Goal: Use online tool/utility: Utilize a website feature to perform a specific function

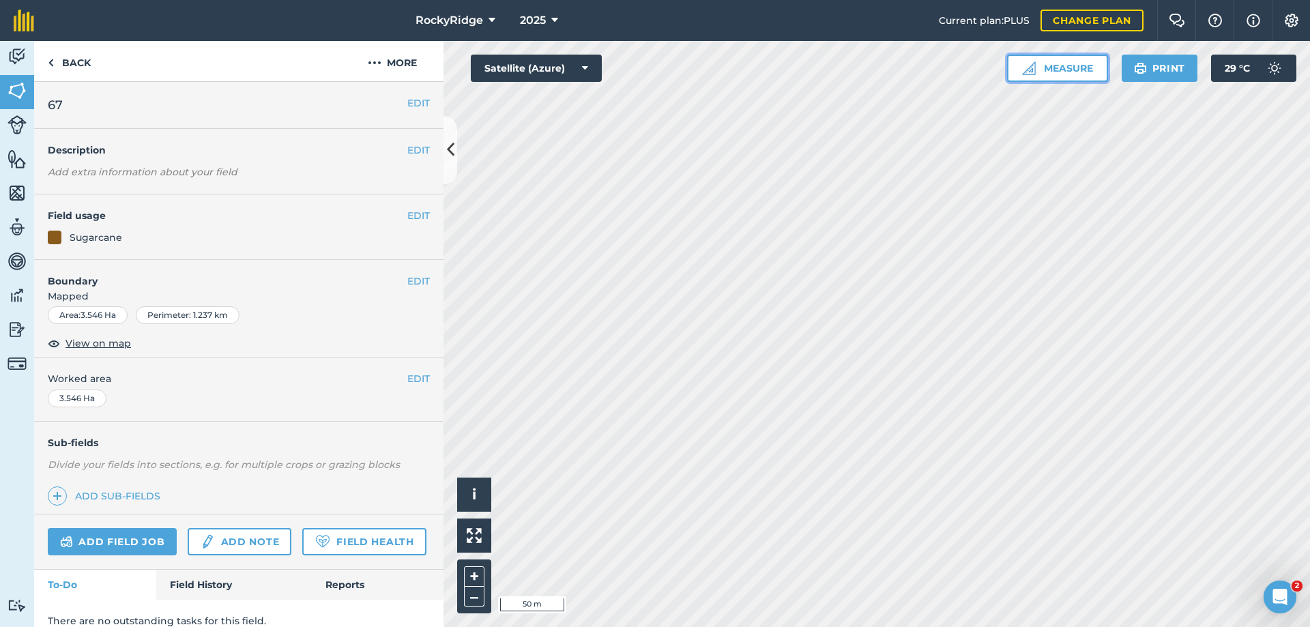
click at [1055, 69] on button "Measure" at bounding box center [1057, 68] width 101 height 27
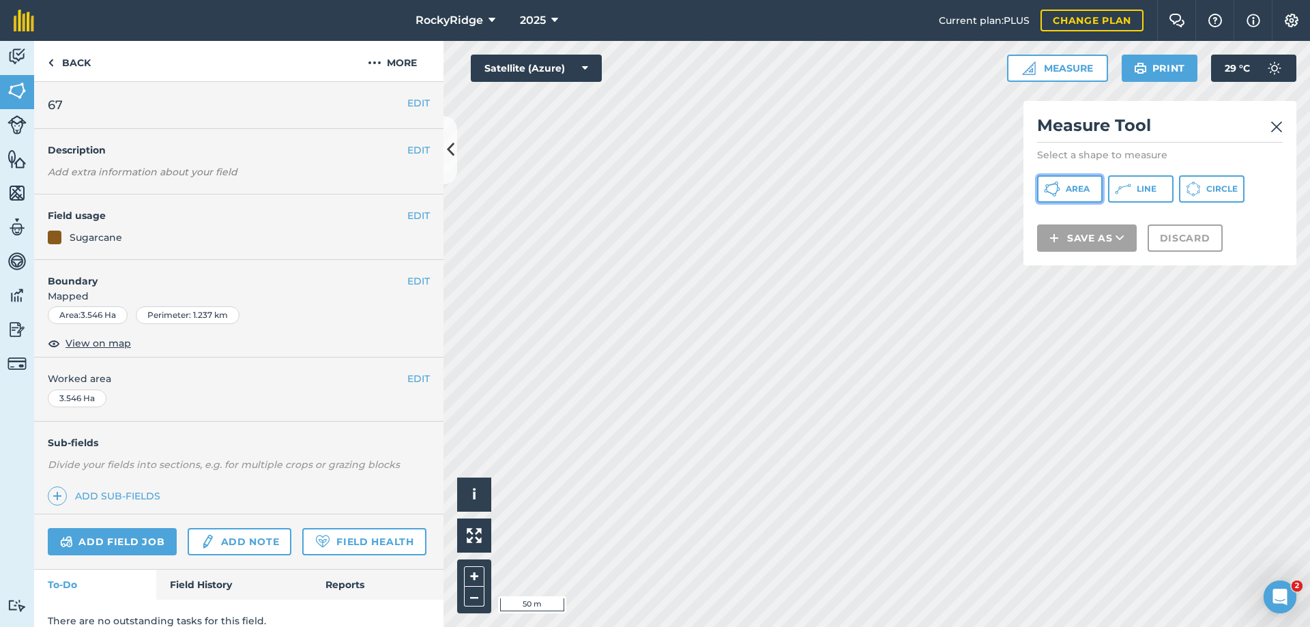
click at [1085, 186] on span "Area" at bounding box center [1078, 189] width 24 height 11
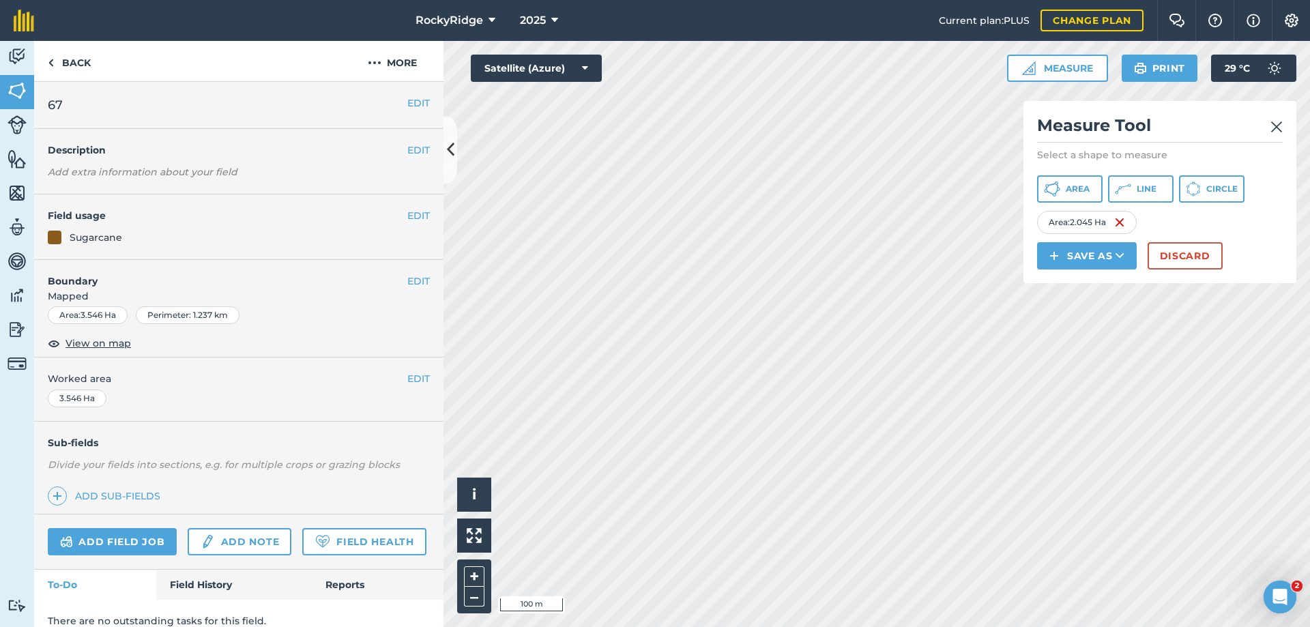
click at [1185, 144] on div "Click to start drawing i © 2025 TomTom, Microsoft 100 m + – Satellite (Azure) M…" at bounding box center [876, 334] width 866 height 586
click at [1191, 263] on button "Discard" at bounding box center [1185, 255] width 75 height 27
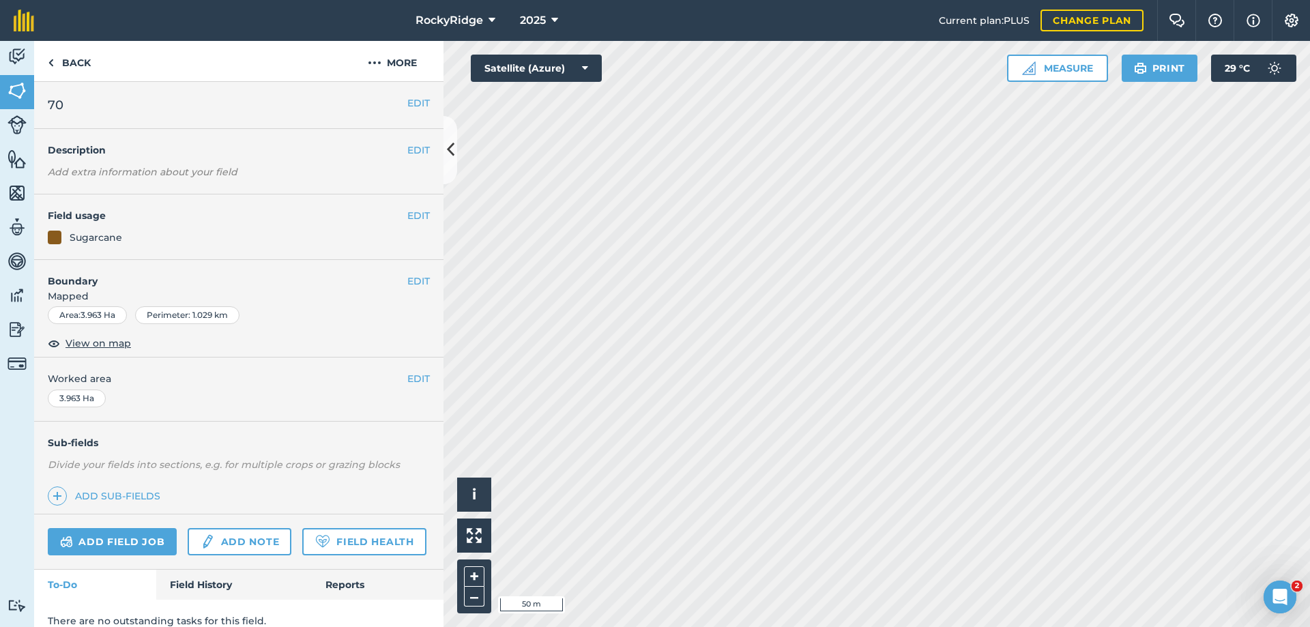
click at [1054, 68] on button "Measure" at bounding box center [1057, 68] width 101 height 27
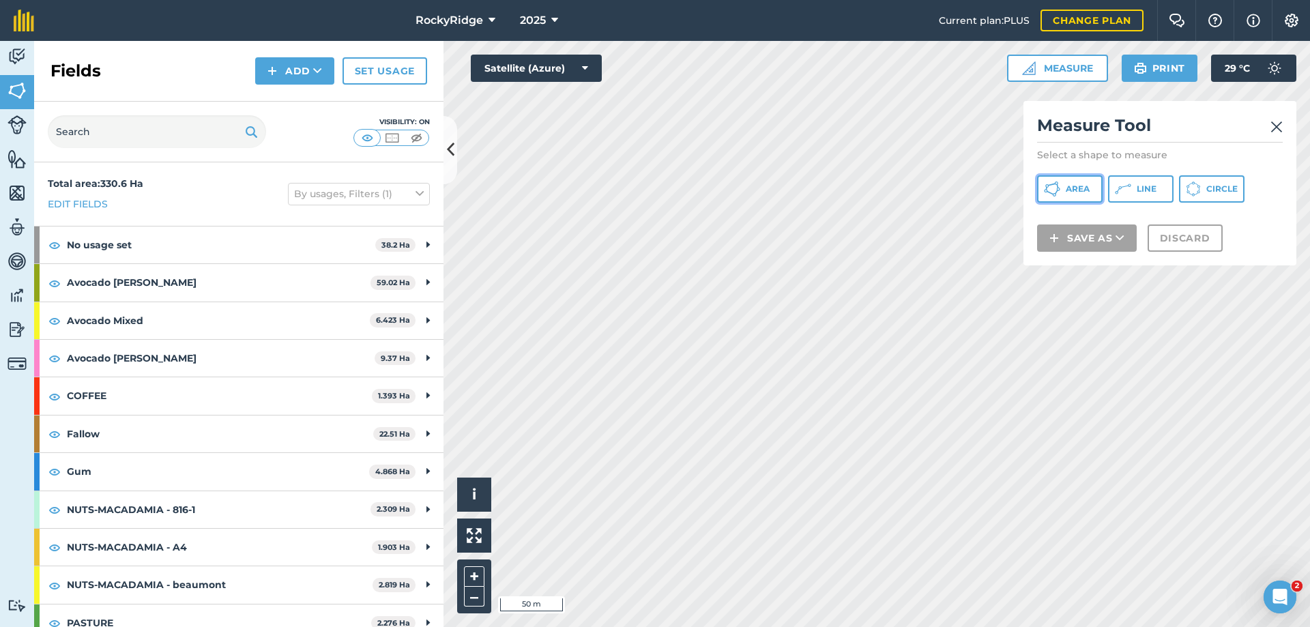
click at [1085, 189] on span "Area" at bounding box center [1078, 189] width 24 height 11
